Goal: Information Seeking & Learning: Learn about a topic

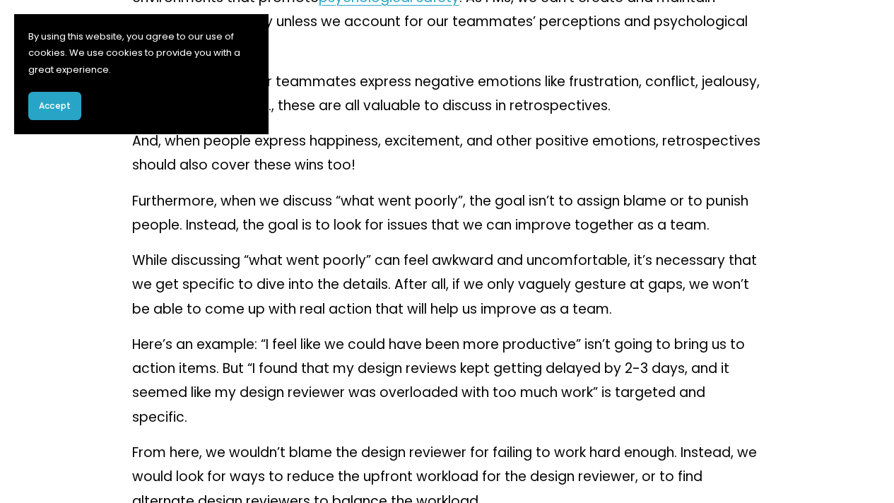
scroll to position [1346, 0]
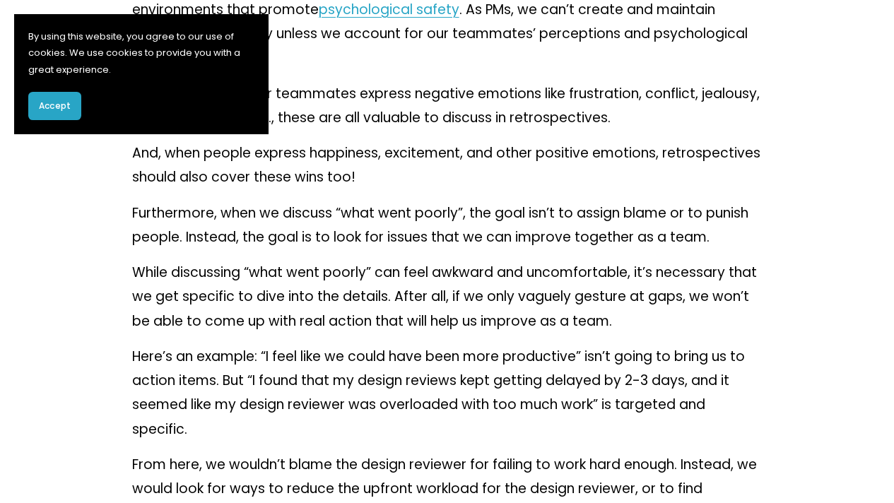
click at [422, 19] on link "psychological safety" at bounding box center [389, 9] width 141 height 19
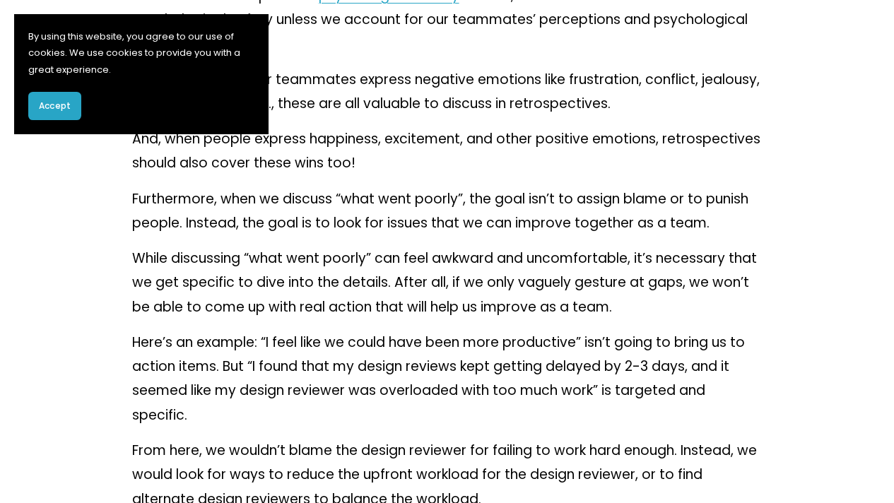
scroll to position [1363, 0]
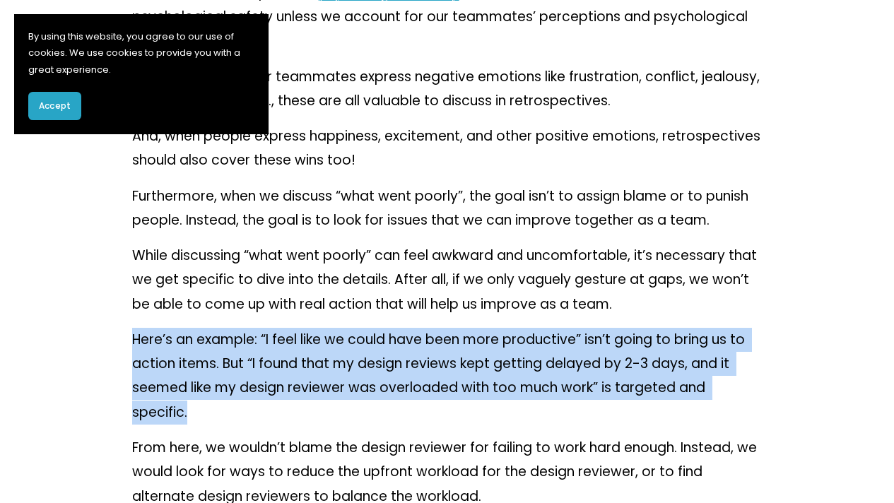
drag, startPoint x: 214, startPoint y: 470, endPoint x: 100, endPoint y: 385, distance: 142.1
copy p "Here’s an example: “I feel like we could have been more productive” isn’t going…"
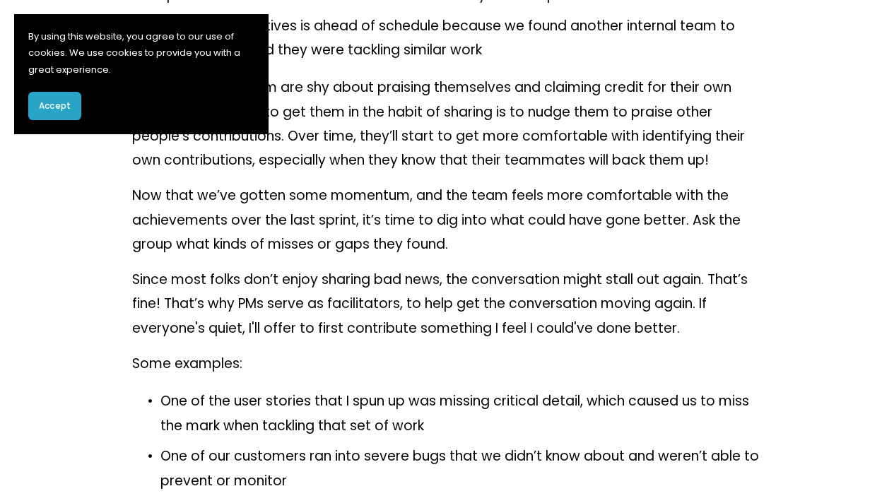
scroll to position [3079, 0]
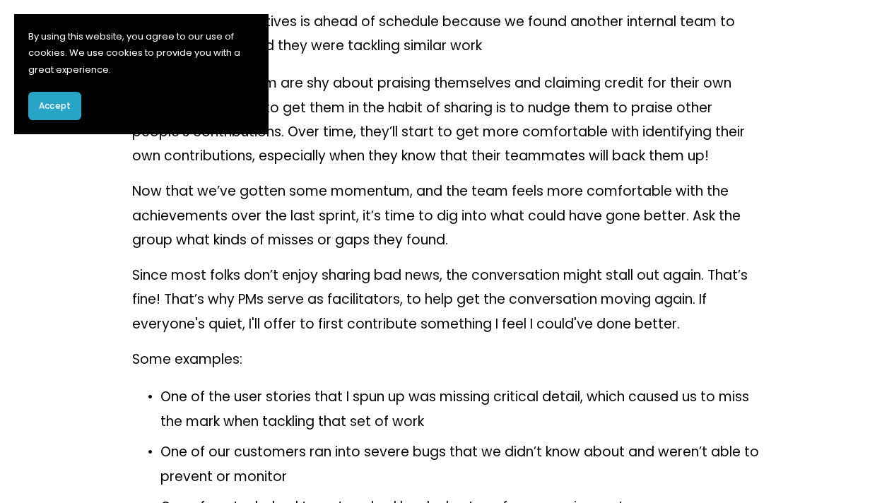
click at [452, 168] on p "If people on the team are shy about praising themselves and claiming credit for…" at bounding box center [447, 119] width 631 height 97
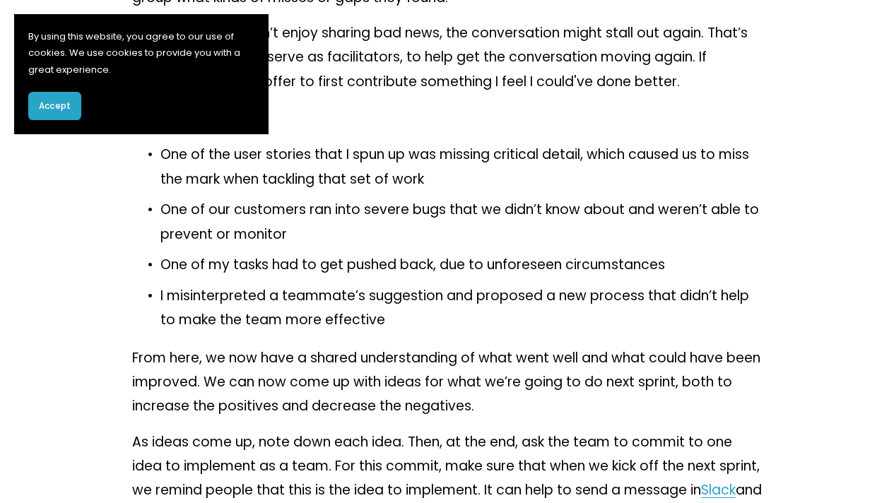
scroll to position [3354, 0]
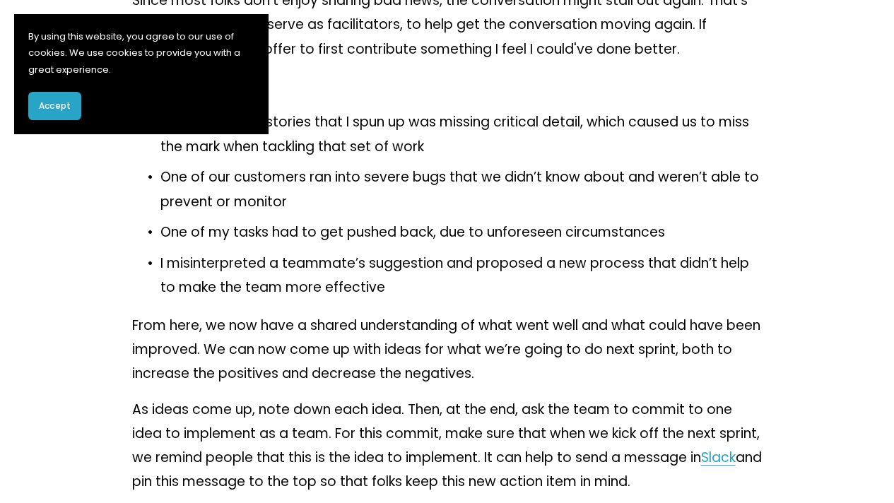
click at [547, 159] on p "One of the user stories that I spun up was missing critical detail, which cause…" at bounding box center [462, 134] width 602 height 49
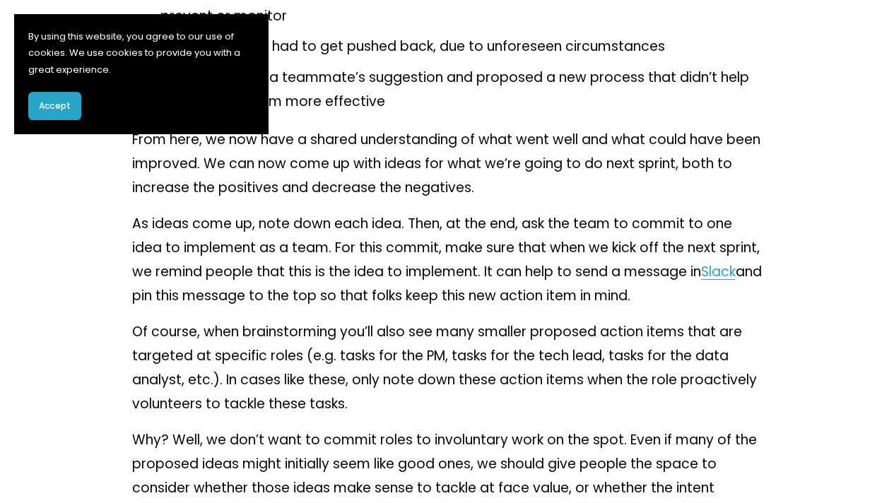
scroll to position [3596, 0]
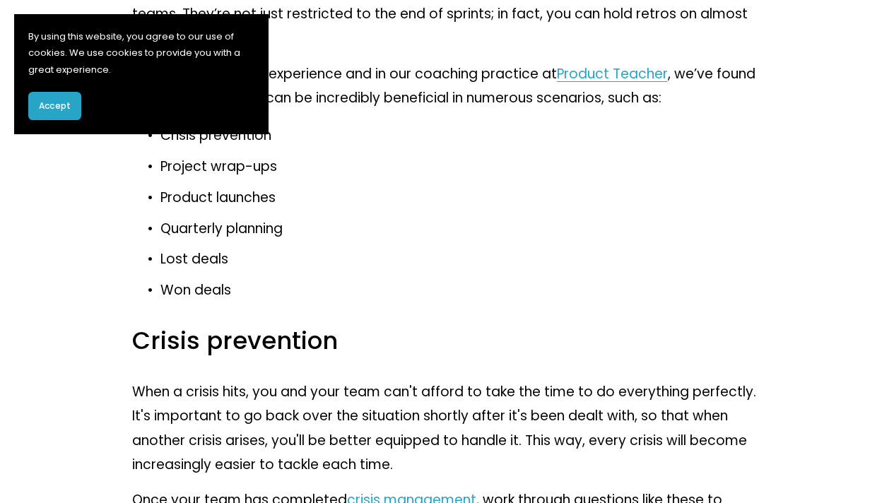
scroll to position [4293, 0]
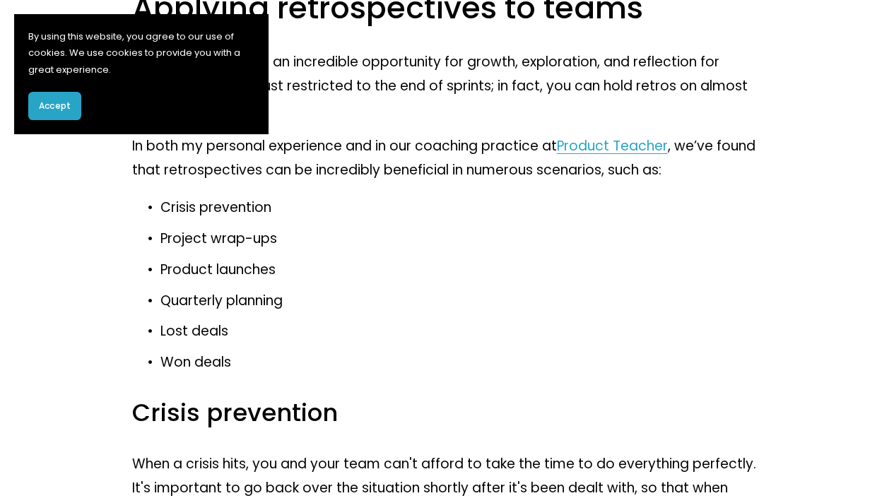
click at [393, 123] on p "Retrospectives offer an incredible opportunity for growth, exploration, and ref…" at bounding box center [447, 86] width 631 height 73
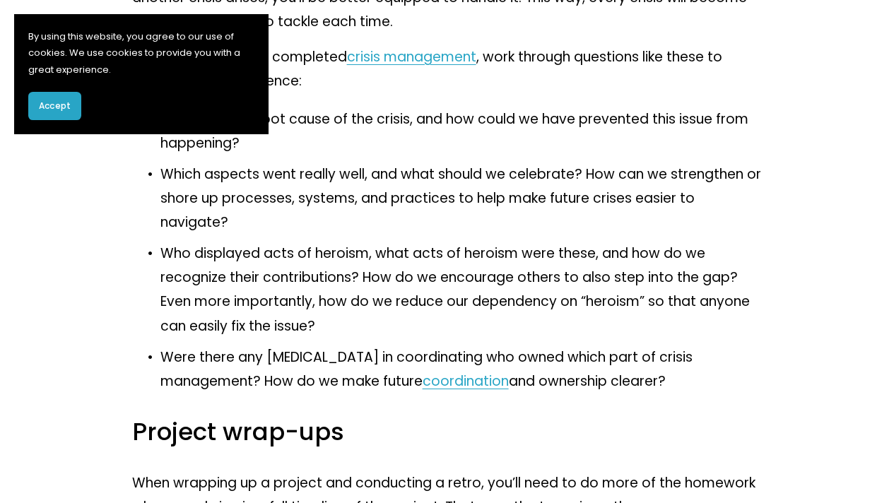
scroll to position [4816, 0]
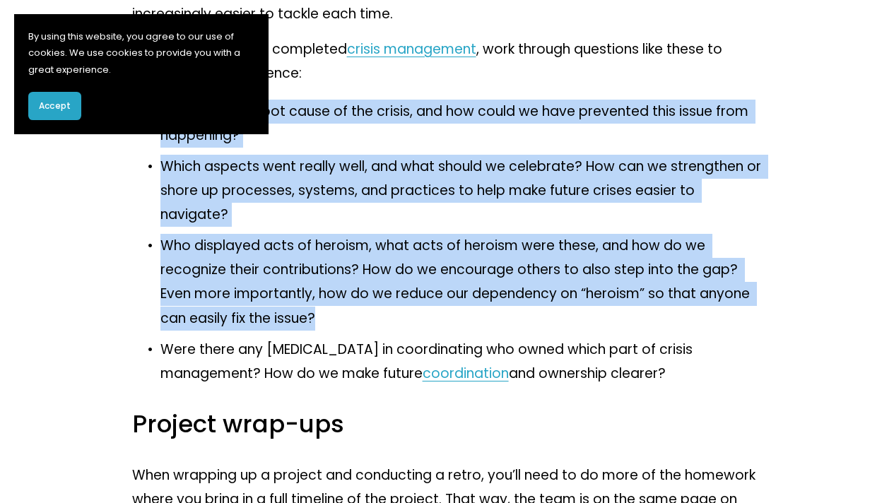
drag, startPoint x: 342, startPoint y: 402, endPoint x: 149, endPoint y: 192, distance: 285.2
click at [149, 192] on ul "What was the root cause of the crisis, and how could we have prevented this iss…" at bounding box center [447, 243] width 631 height 286
copy ul "What was the root cause of the crisis, and how could we have prevented this iss…"
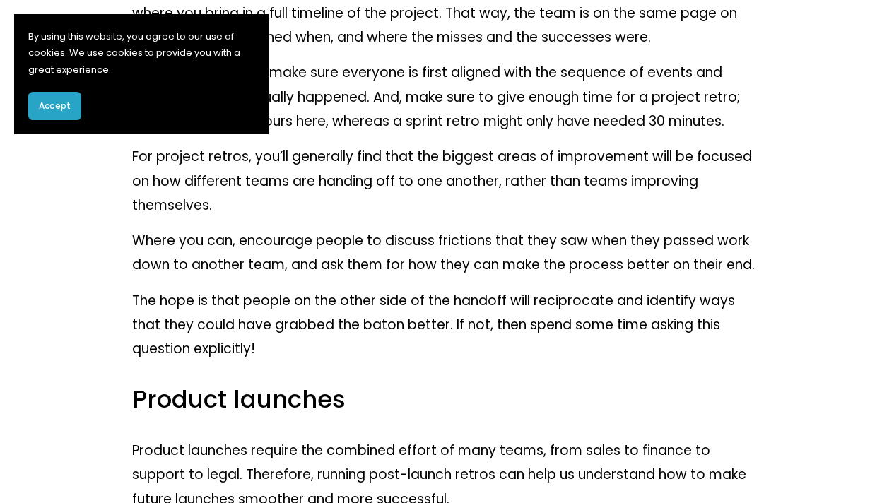
scroll to position [5324, 0]
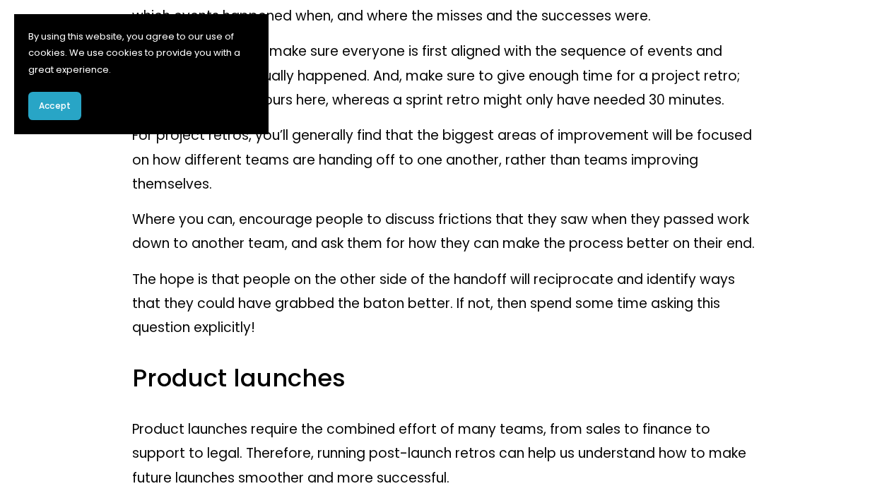
click at [376, 112] on p "In the retrospective, make sure everyone is first aligned with the sequence of …" at bounding box center [447, 76] width 631 height 73
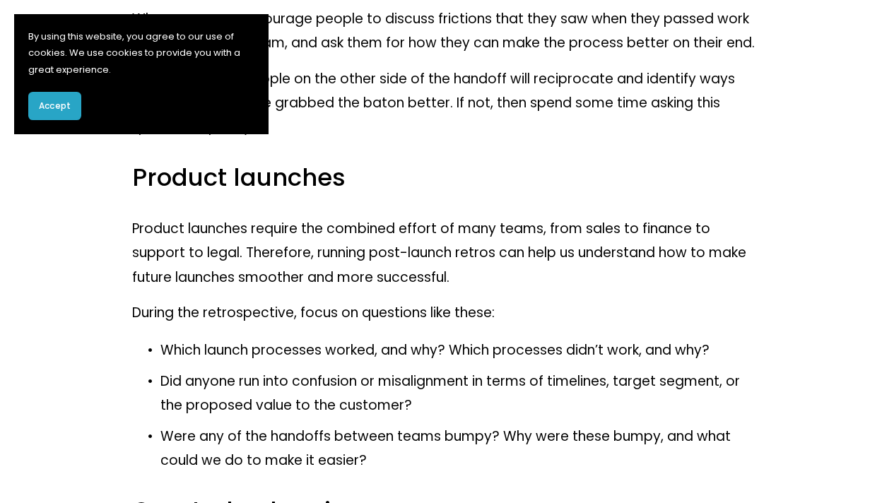
scroll to position [5633, 0]
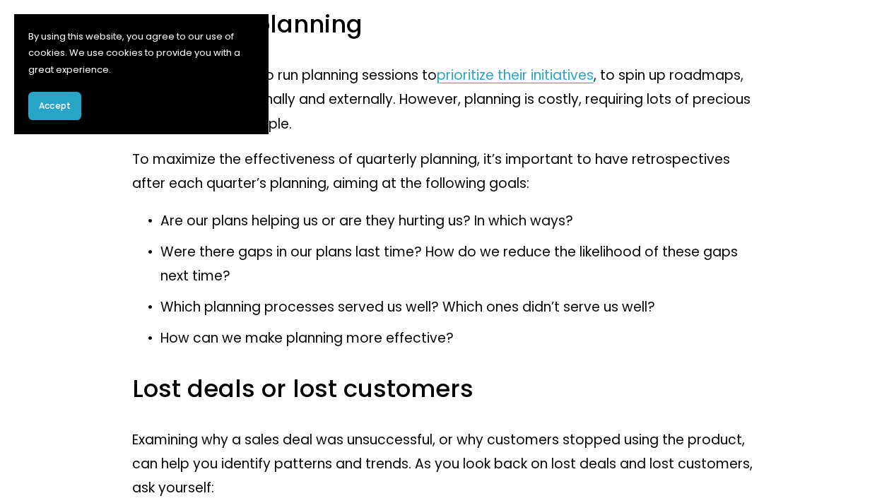
scroll to position [6020, 0]
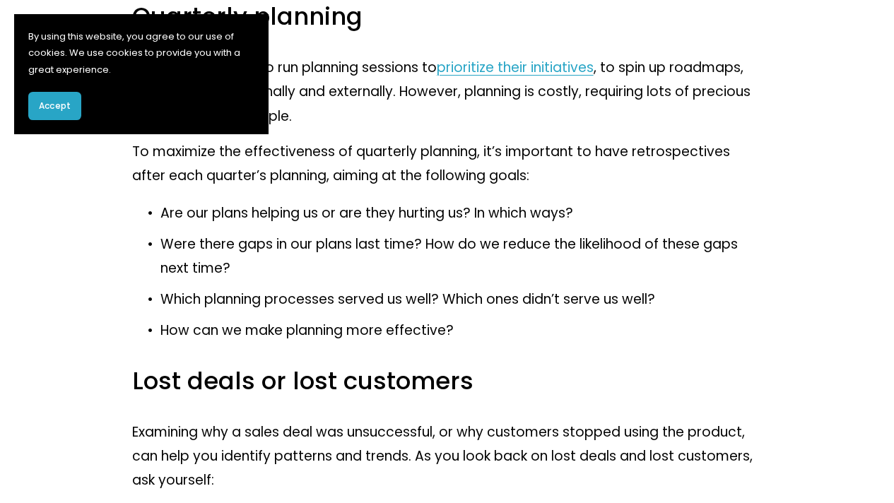
click at [571, 281] on p "Were there gaps in our plans last time? How do we reduce the likelihood of thes…" at bounding box center [462, 257] width 602 height 49
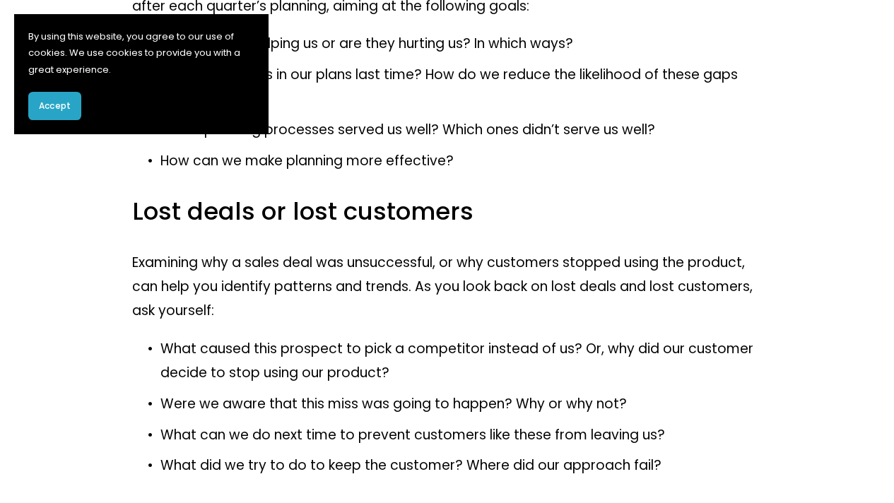
click at [614, 112] on p "Were there gaps in our plans last time? How do we reduce the likelihood of thes…" at bounding box center [462, 87] width 602 height 49
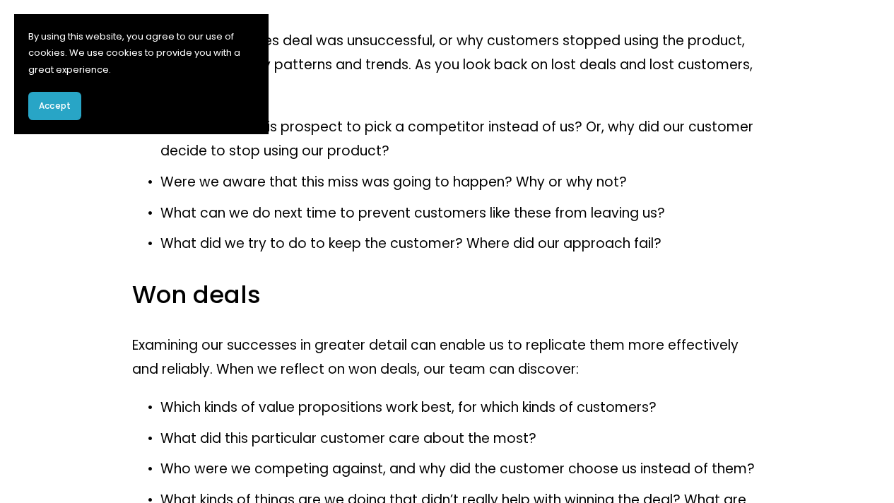
scroll to position [6414, 0]
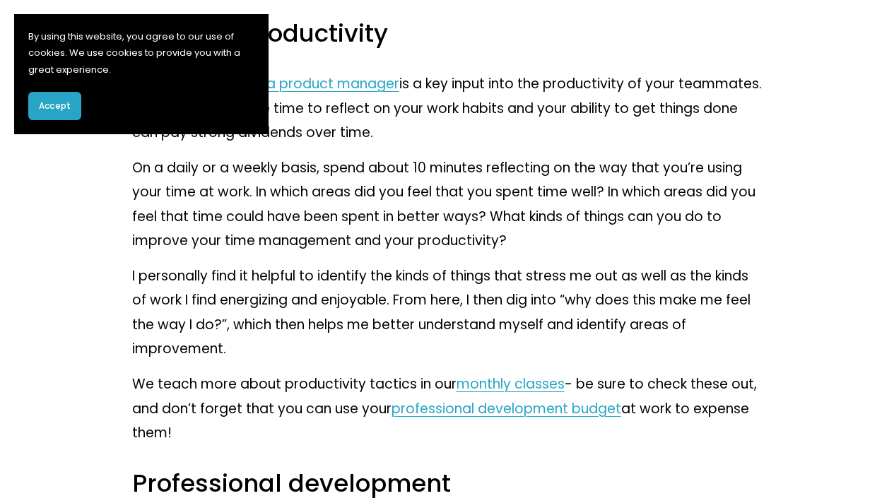
scroll to position [7425, 0]
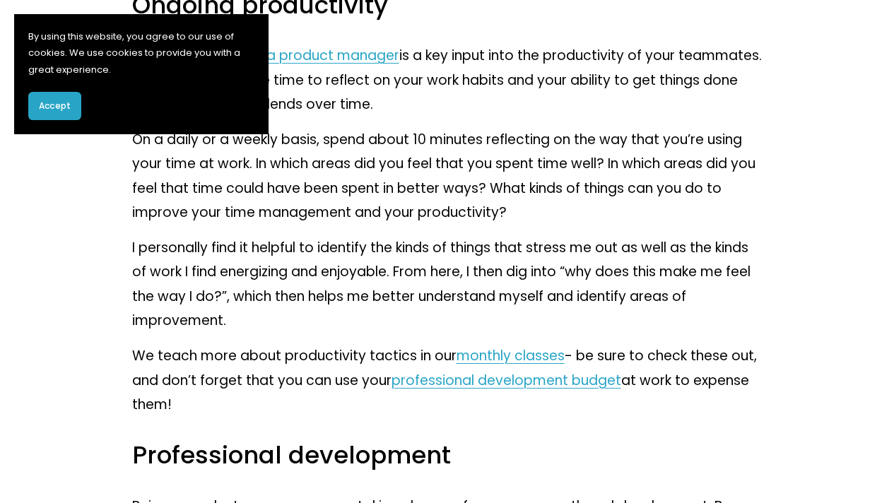
click at [493, 117] on p "Your productivity as a product manager is a key input into the productivity of …" at bounding box center [447, 80] width 631 height 73
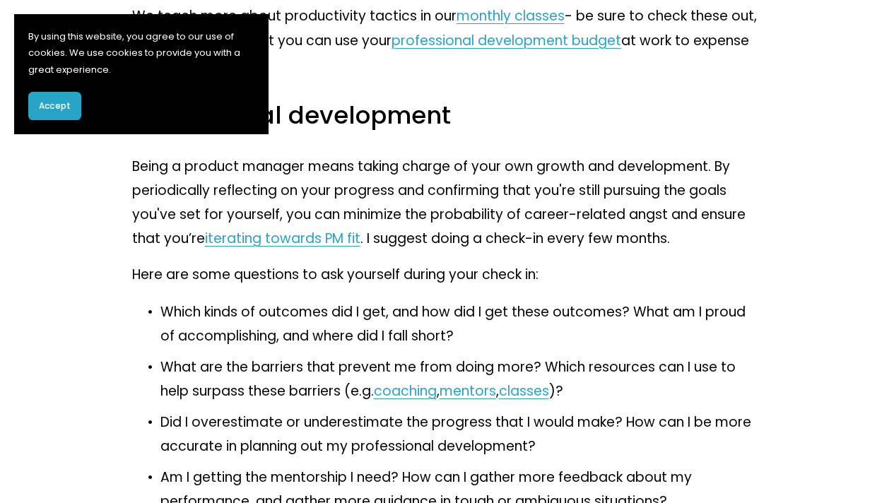
scroll to position [7767, 0]
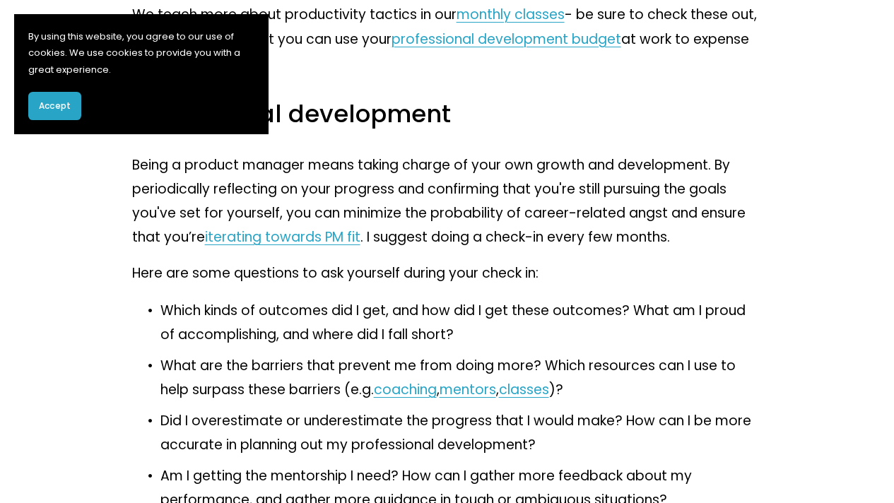
click at [554, 250] on p "Being a product manager means taking charge of your own growth and development.…" at bounding box center [447, 201] width 631 height 97
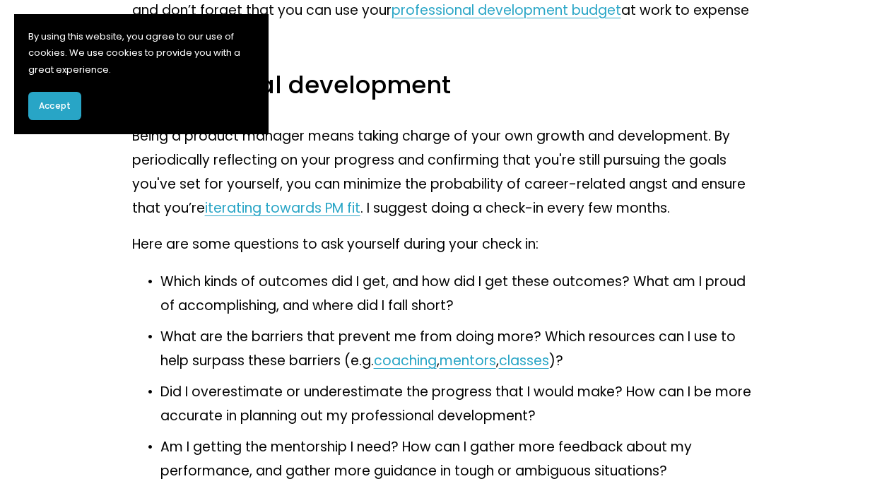
scroll to position [7906, 0]
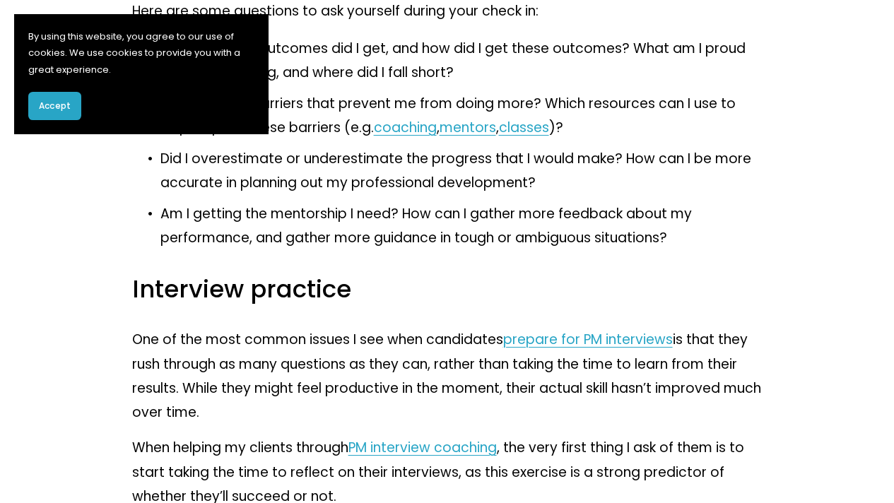
scroll to position [8142, 0]
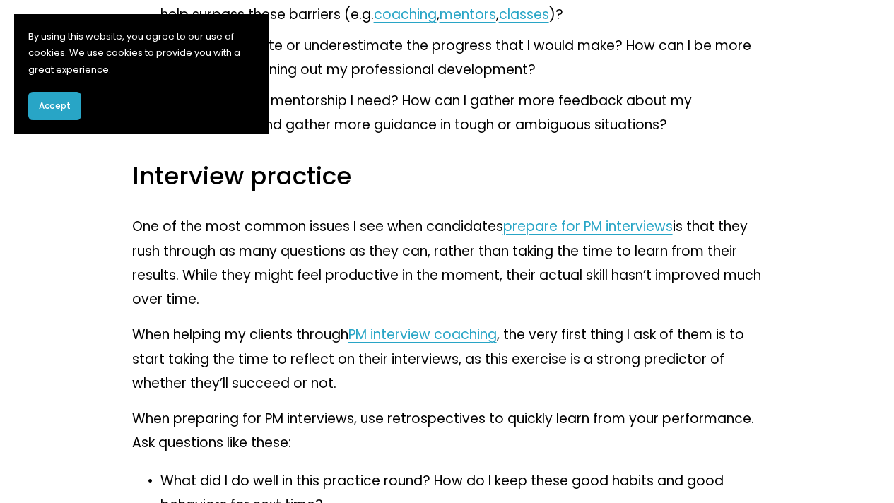
click at [604, 312] on p "One of the most common issues I see when candidates prepare for PM interviews i…" at bounding box center [447, 263] width 631 height 97
